Goal: Find specific page/section: Find specific page/section

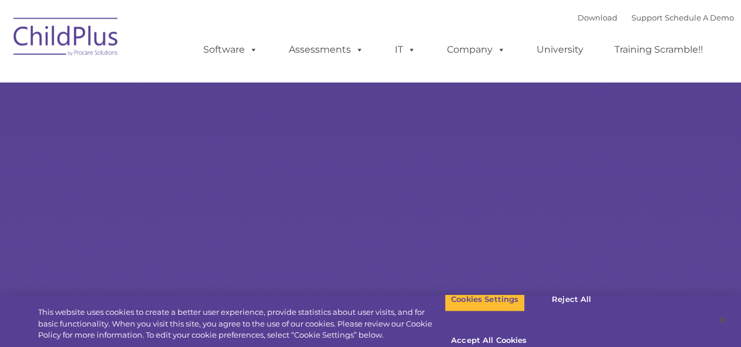
type input ""
select select "MEDIUM"
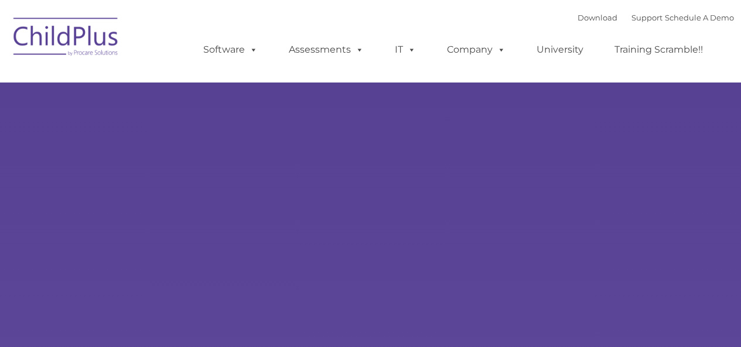
type input ""
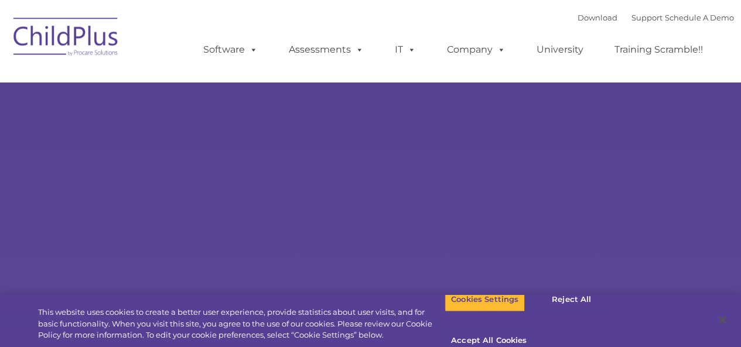
select select "MEDIUM"
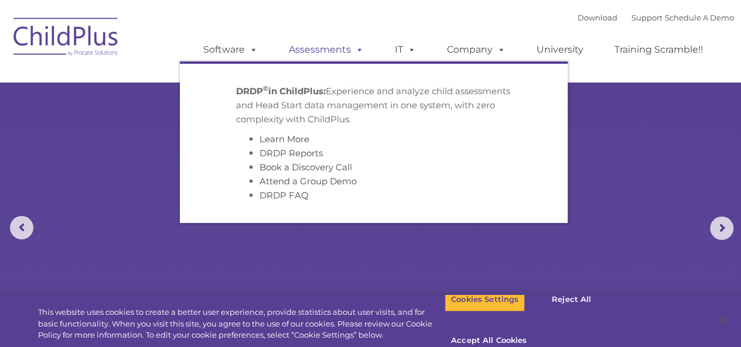
click at [325, 54] on link "Assessments" at bounding box center [326, 49] width 98 height 23
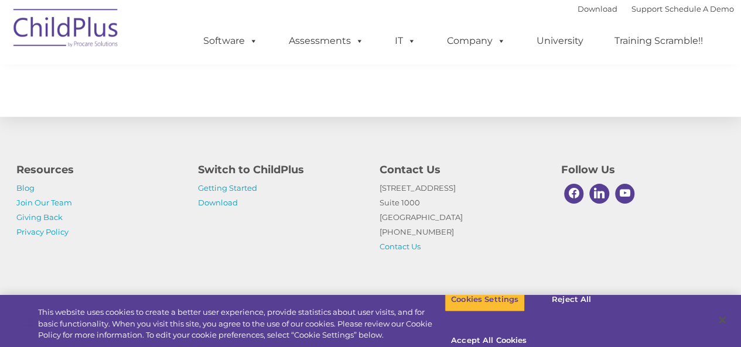
scroll to position [1405, 0]
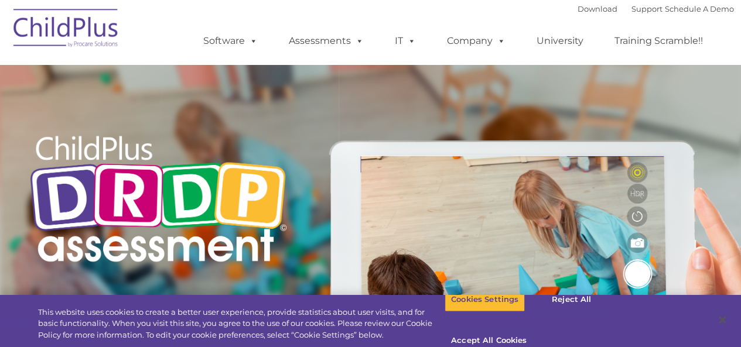
type input ""
